Goal: Find specific page/section: Find specific page/section

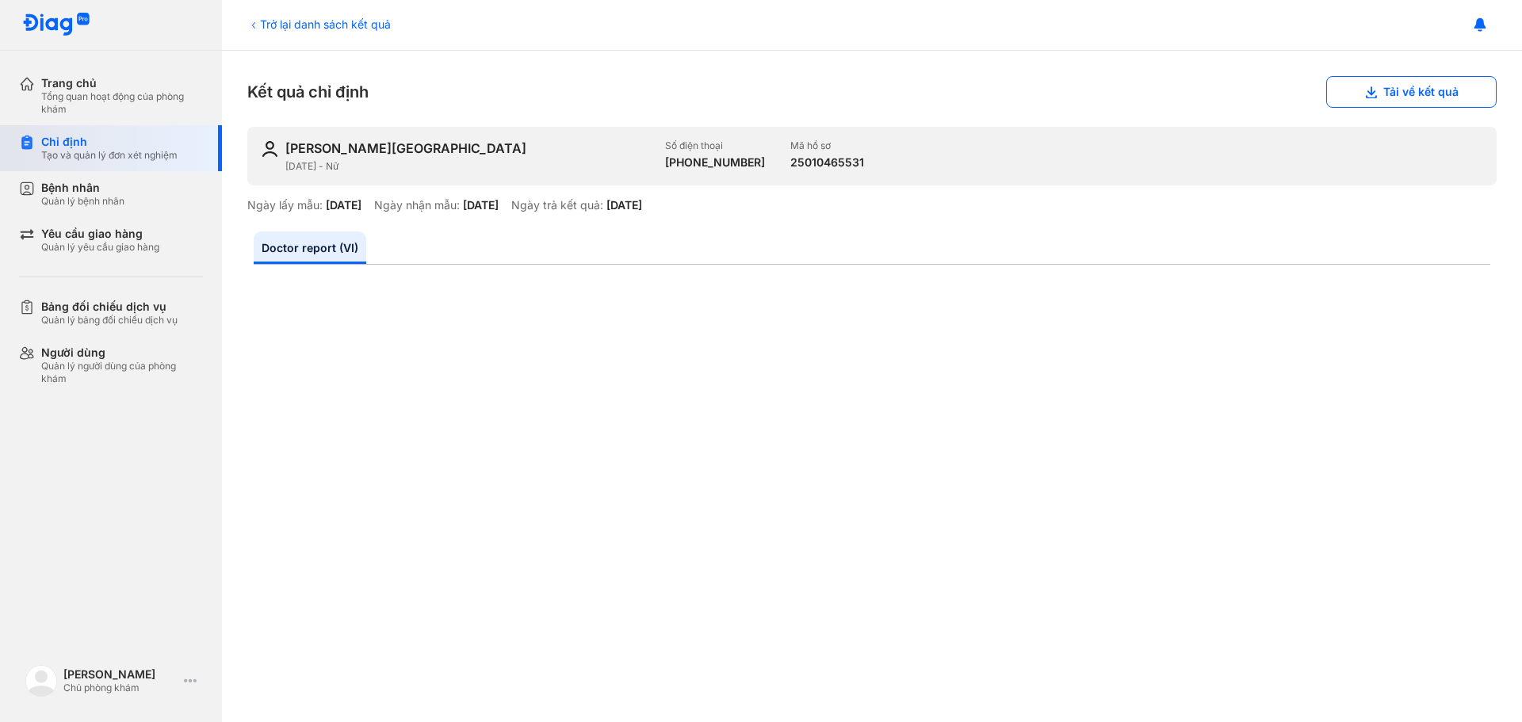
click at [67, 128] on div "Chỉ định Tạo và quản lý đơn xét nghiệm" at bounding box center [120, 148] width 203 height 46
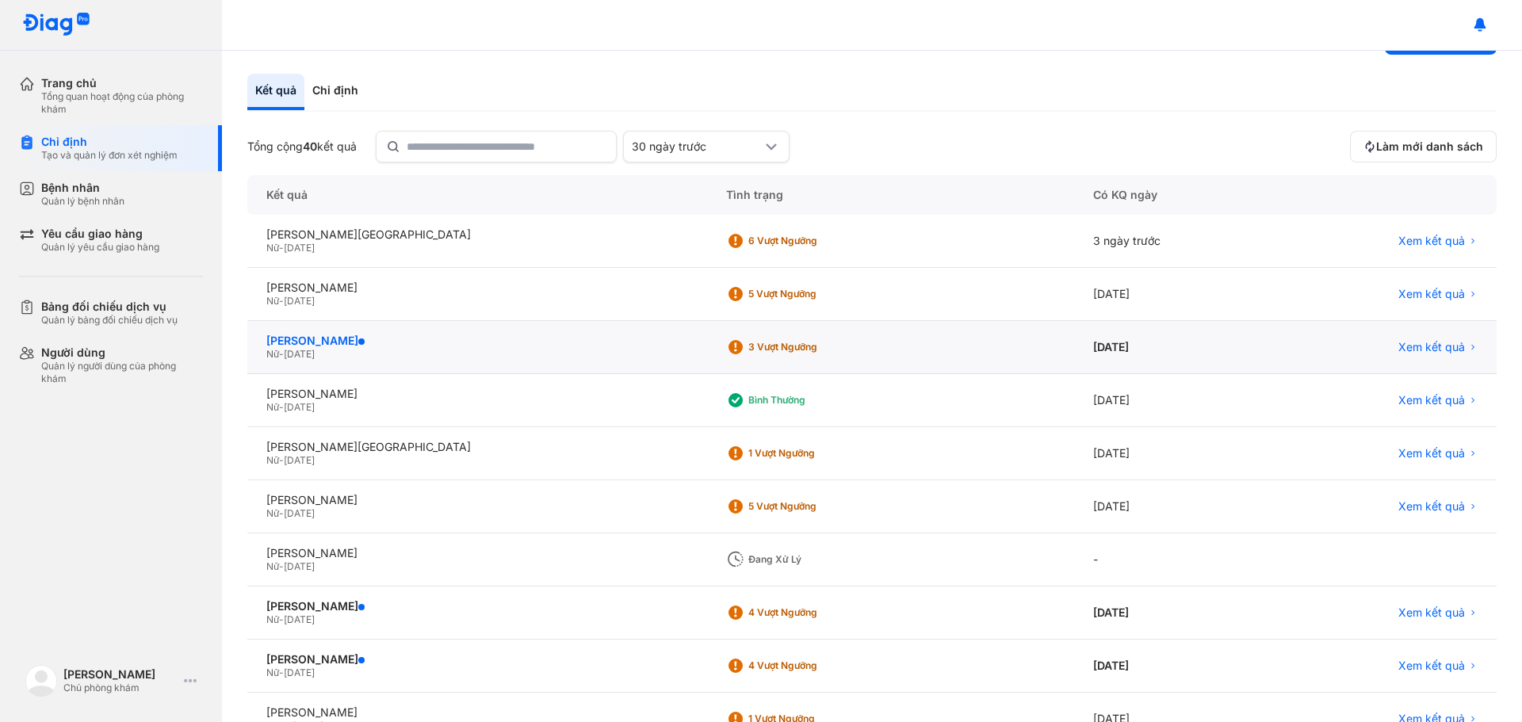
scroll to position [79, 0]
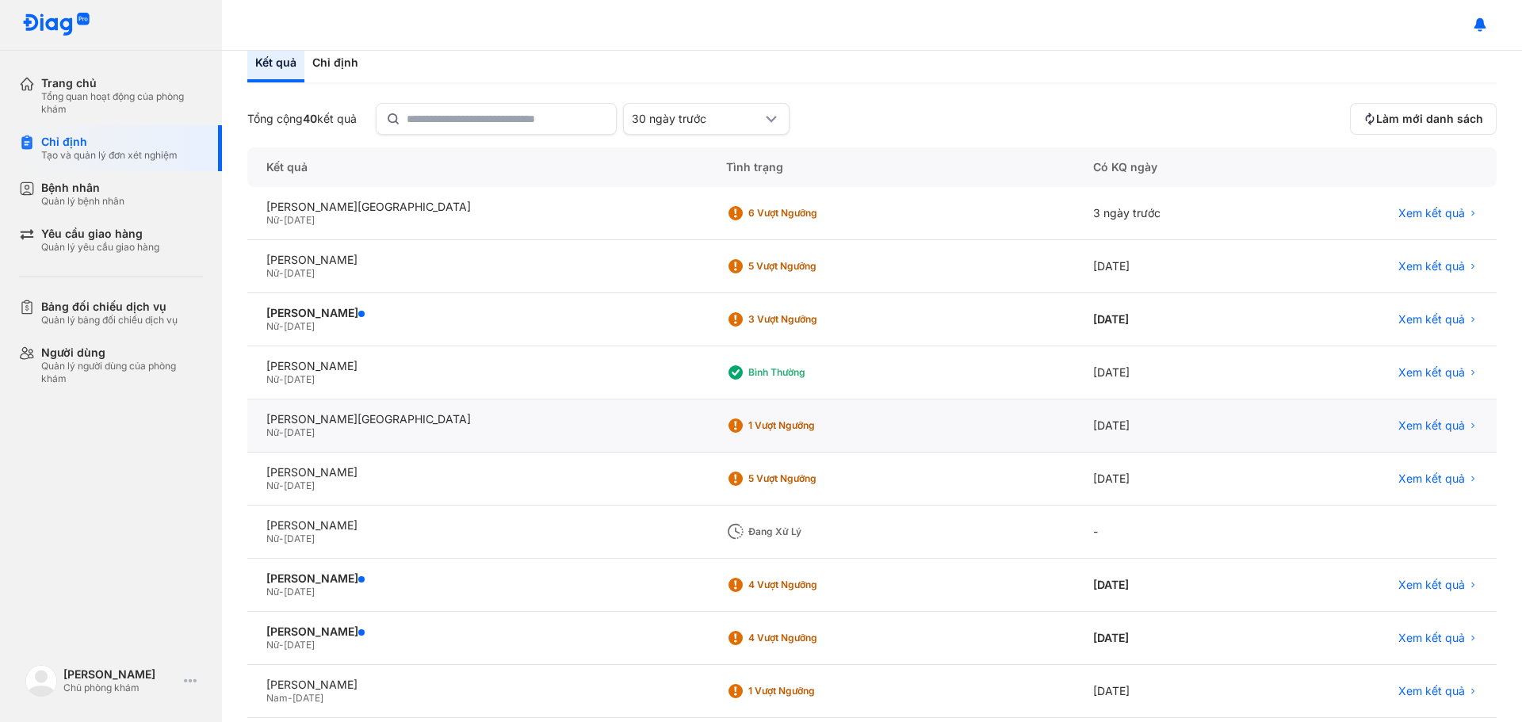
click at [749, 428] on div "1 Vượt ngưỡng" at bounding box center [812, 425] width 127 height 13
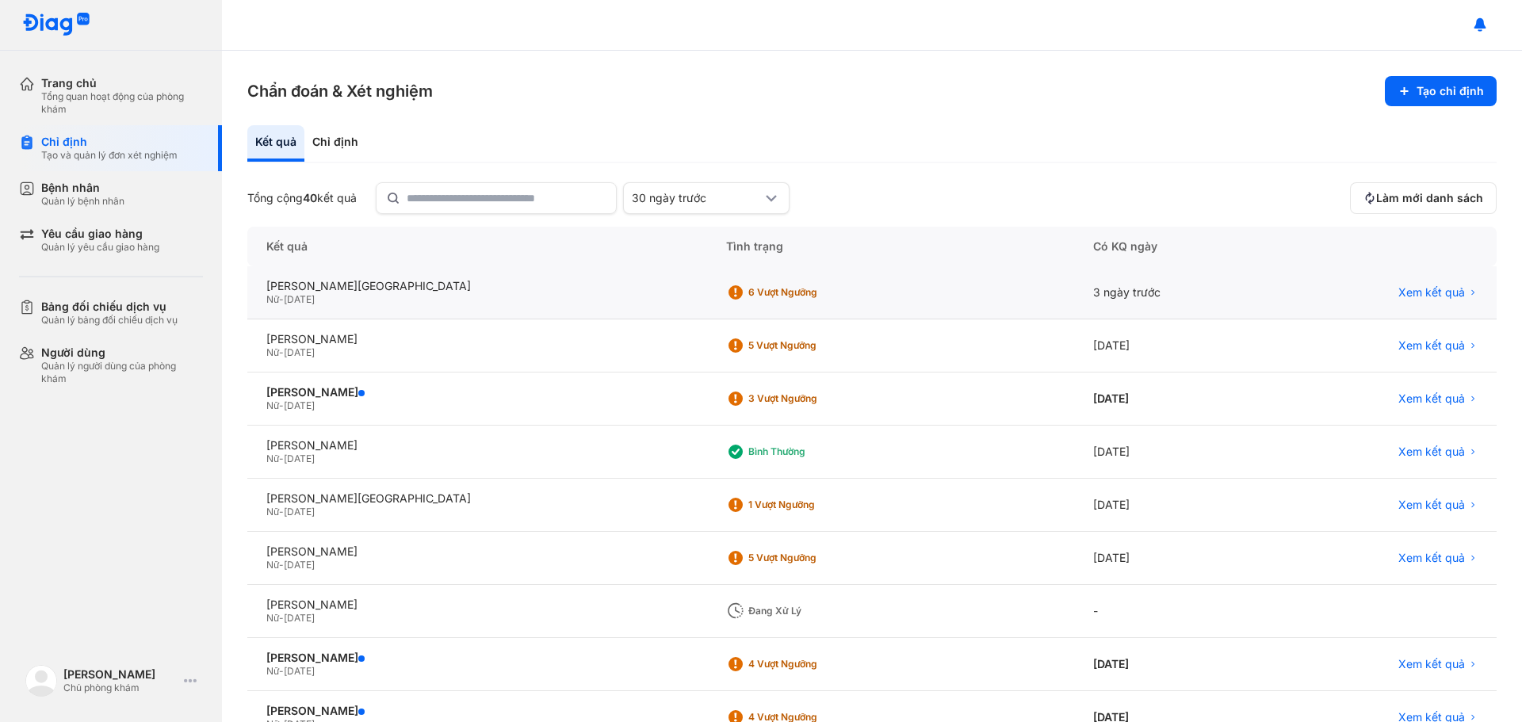
click at [749, 289] on div "6 Vượt ngưỡng" at bounding box center [812, 292] width 127 height 13
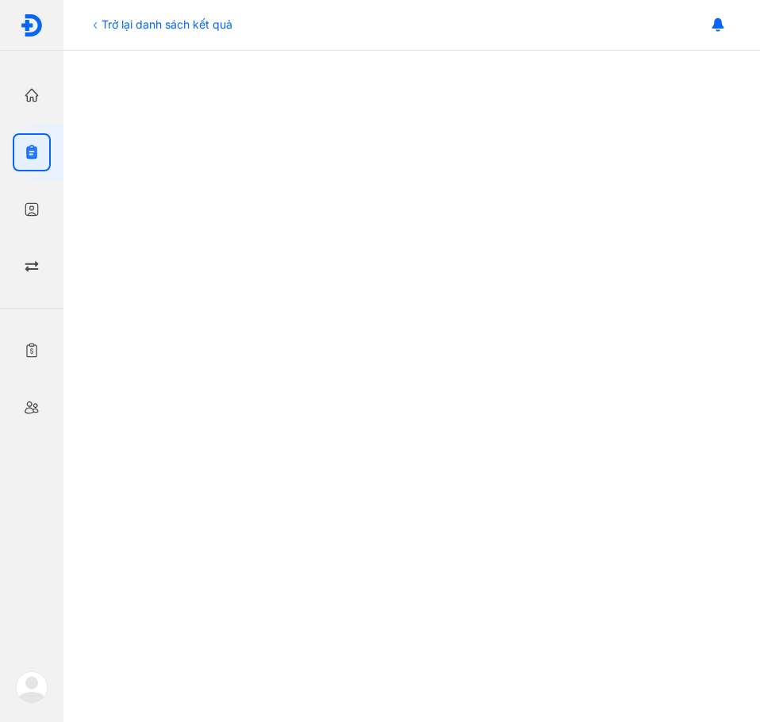
scroll to position [494, 0]
click at [93, 22] on icon at bounding box center [95, 25] width 13 height 13
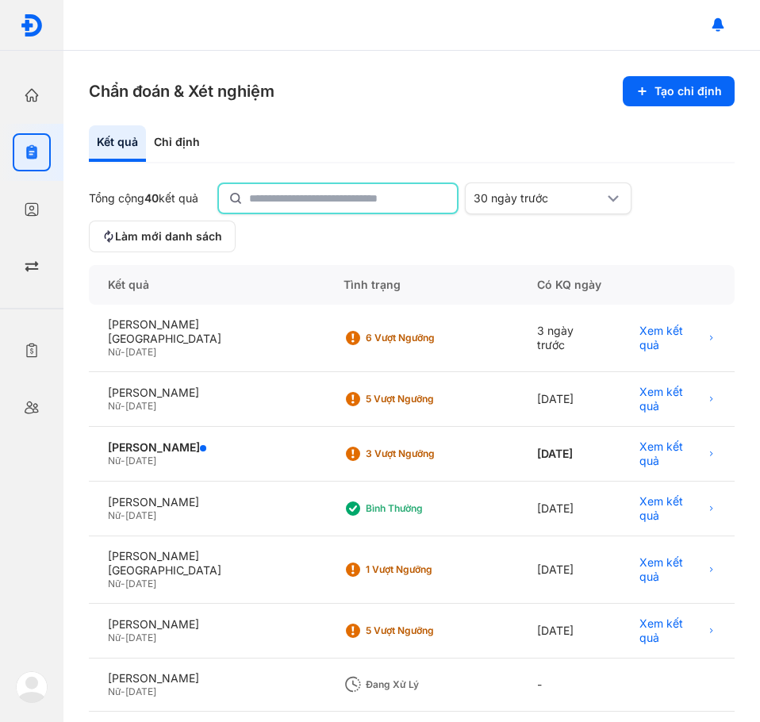
click at [327, 201] on input "text" at bounding box center [348, 198] width 198 height 29
type input "**********"
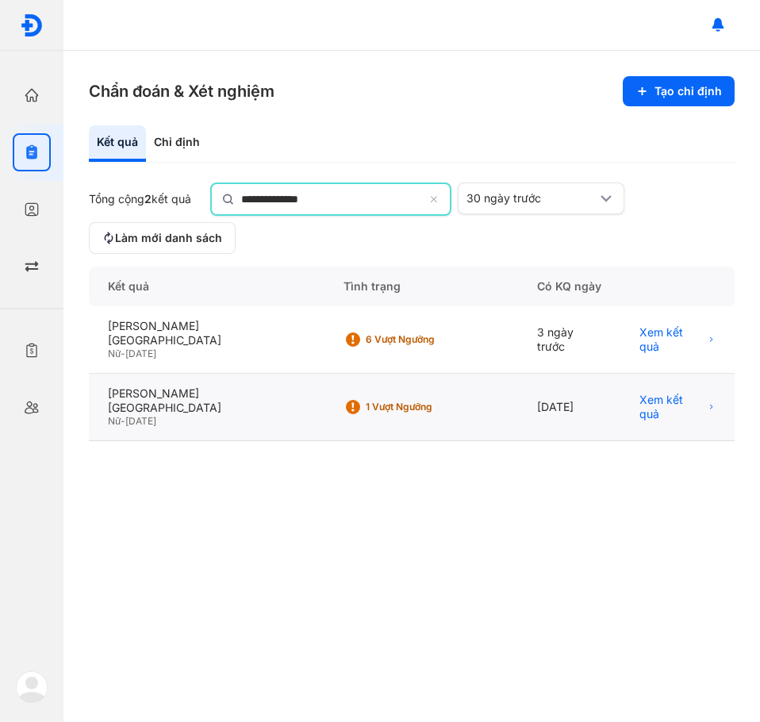
click at [366, 400] on div "1 Vượt ngưỡng" at bounding box center [429, 406] width 127 height 13
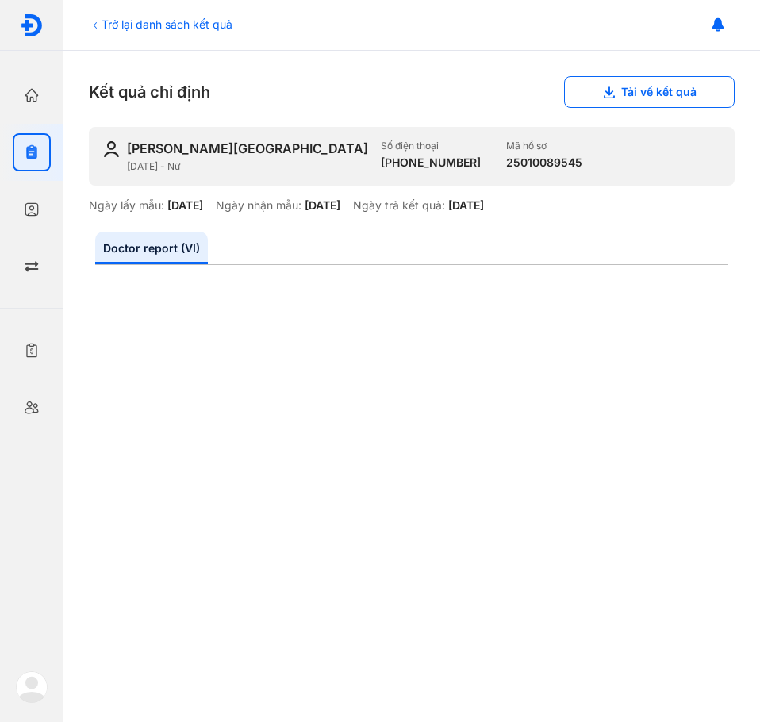
click at [98, 24] on icon at bounding box center [95, 25] width 13 height 13
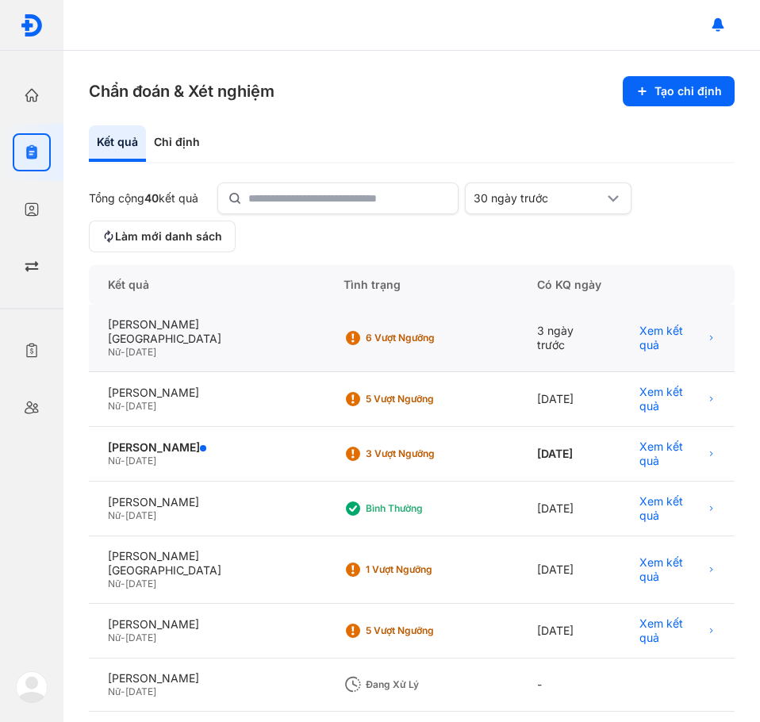
click at [366, 335] on div "6 Vượt ngưỡng" at bounding box center [429, 337] width 127 height 13
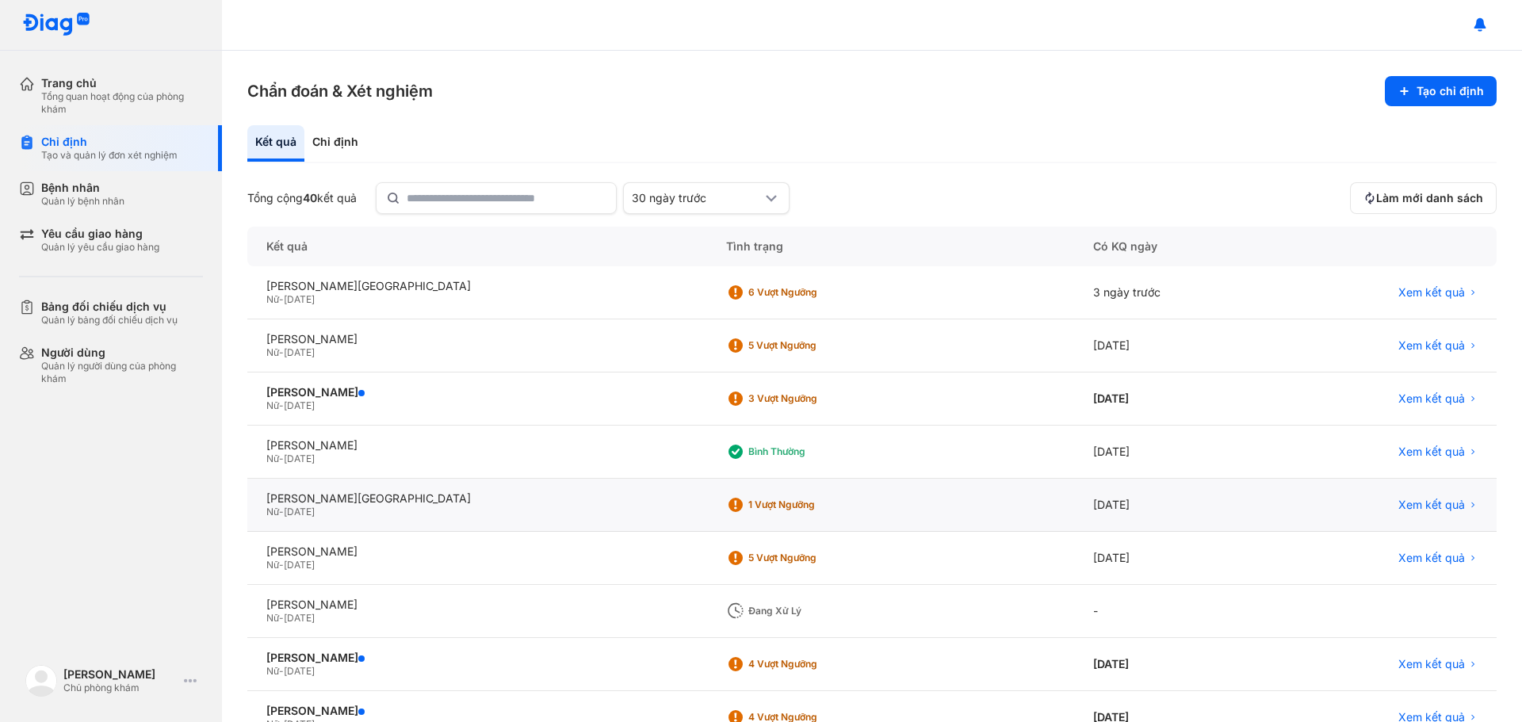
click at [749, 500] on div "1 Vượt ngưỡng" at bounding box center [812, 505] width 127 height 13
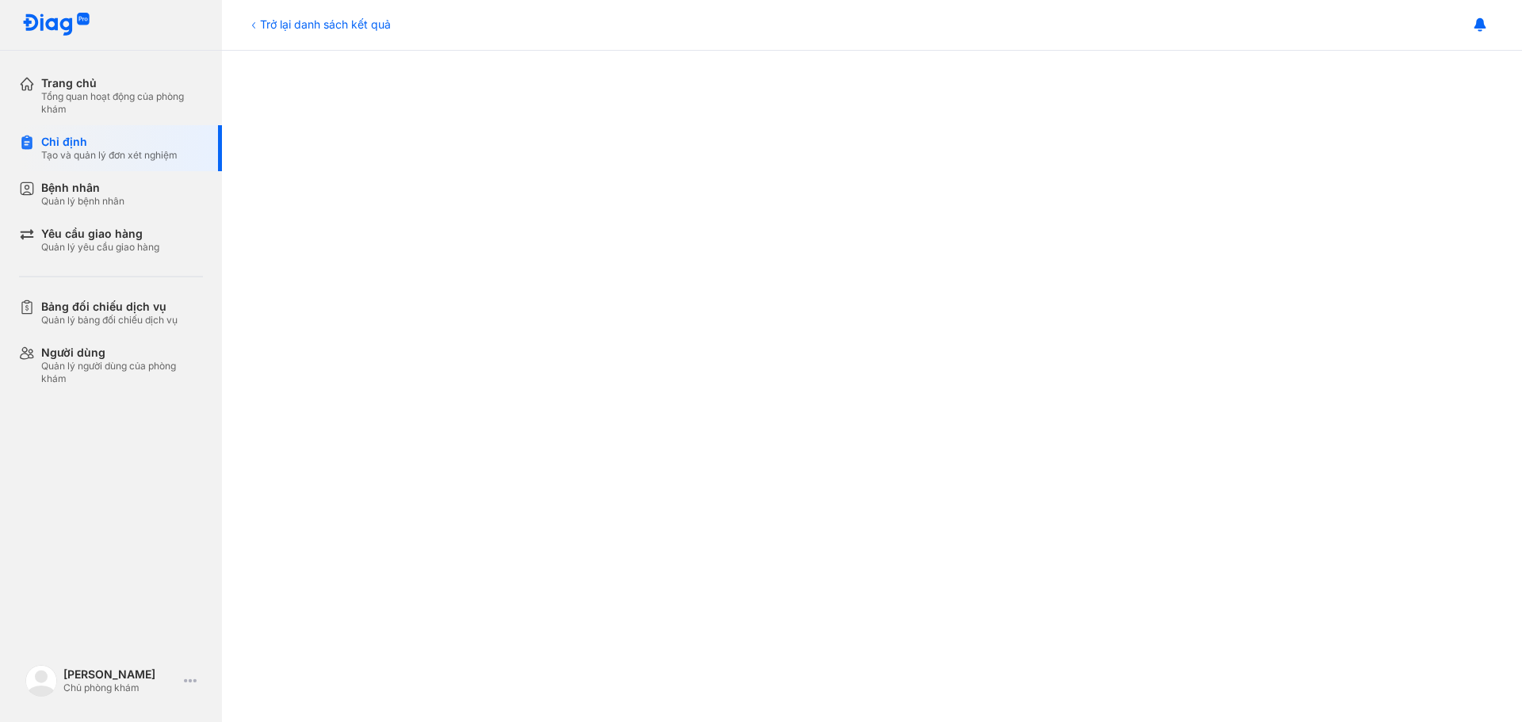
scroll to position [250, 0]
